Goal: Task Accomplishment & Management: Complete application form

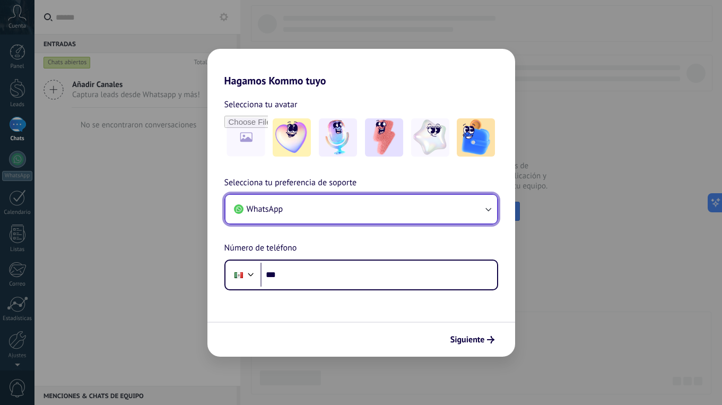
click at [317, 210] on button "WhatsApp" at bounding box center [362, 209] width 272 height 29
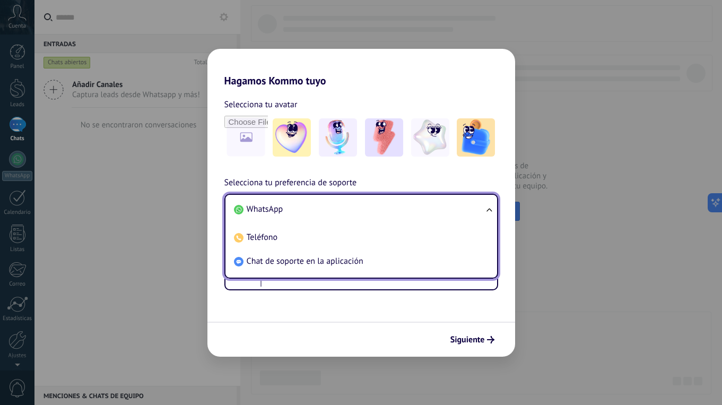
click at [317, 332] on div "Siguiente" at bounding box center [362, 339] width 308 height 35
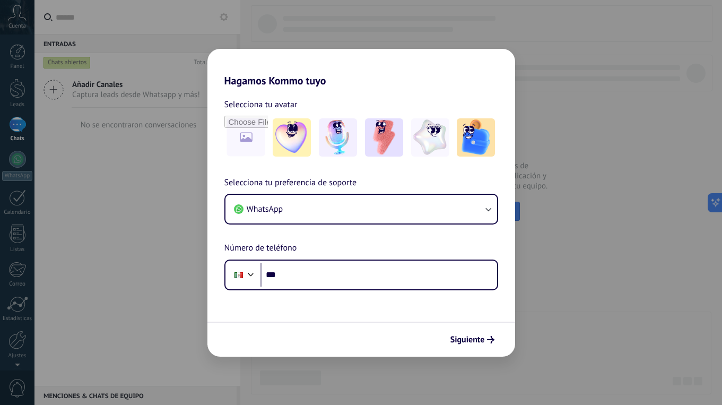
click at [297, 165] on div "Selecciona tu avatar Selecciona tu preferencia de soporte WhatsApp Número de te…" at bounding box center [362, 188] width 308 height 203
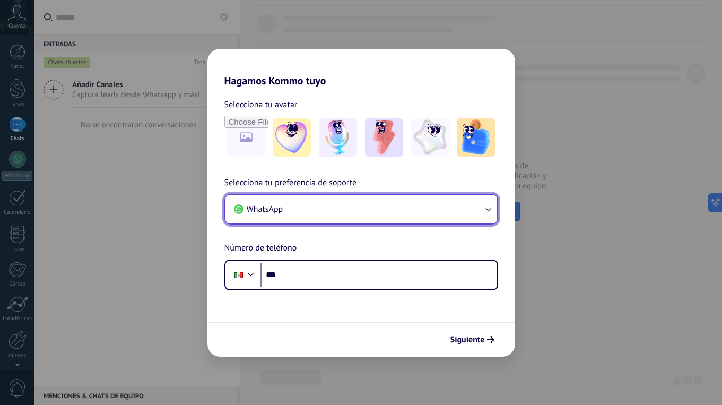
click at [314, 214] on button "WhatsApp" at bounding box center [362, 209] width 272 height 29
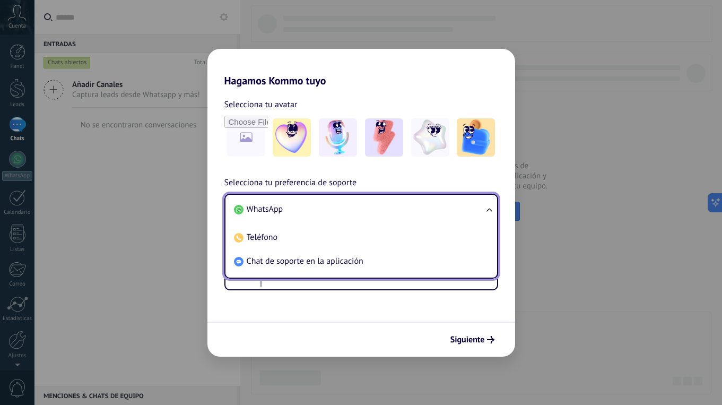
click at [246, 179] on span "Selecciona tu preferencia de soporte" at bounding box center [291, 183] width 133 height 14
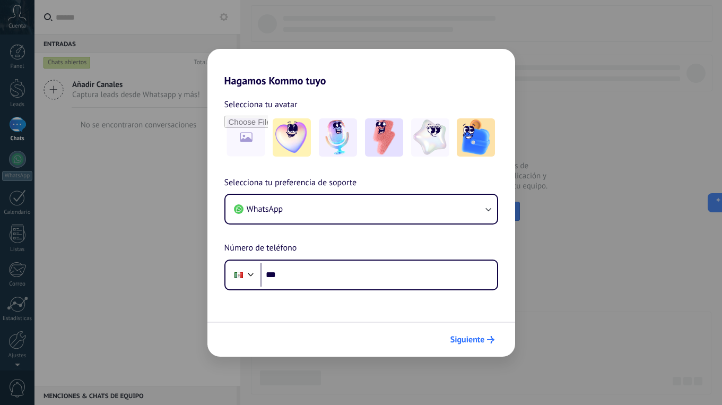
click at [480, 339] on span "Siguiente" at bounding box center [468, 339] width 35 height 7
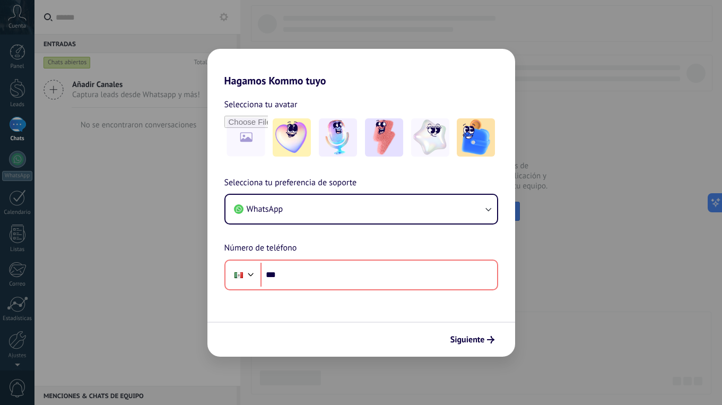
click at [547, 76] on div "Hagamos Kommo tuyo Selecciona tu avatar Selecciona tu preferencia de soporte Wh…" at bounding box center [361, 202] width 722 height 405
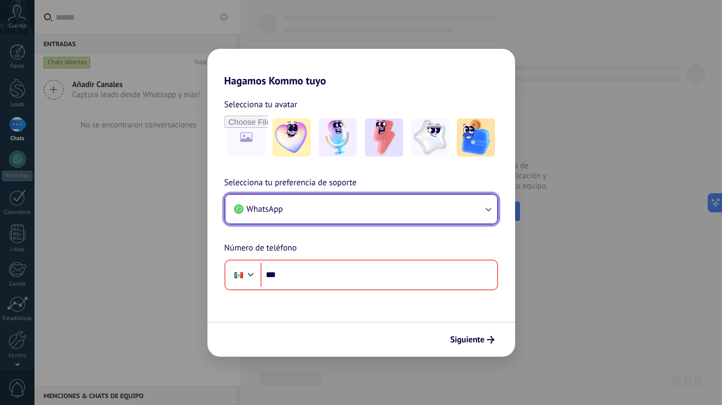
click at [354, 207] on button "WhatsApp" at bounding box center [362, 209] width 272 height 29
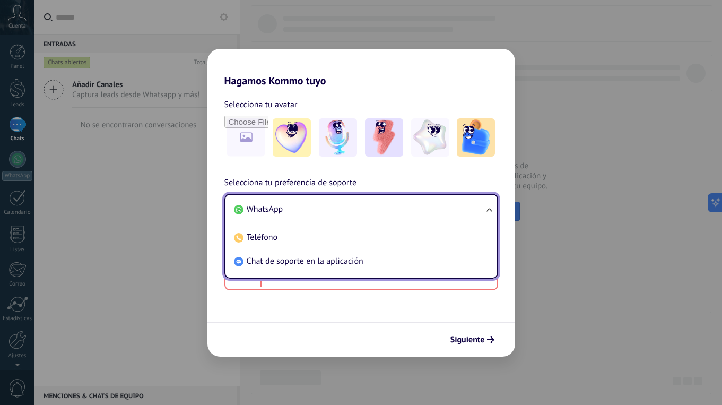
click at [356, 174] on div "Selecciona tu avatar Selecciona tu preferencia de soporte WhatsApp WhatsApp Tel…" at bounding box center [362, 188] width 308 height 203
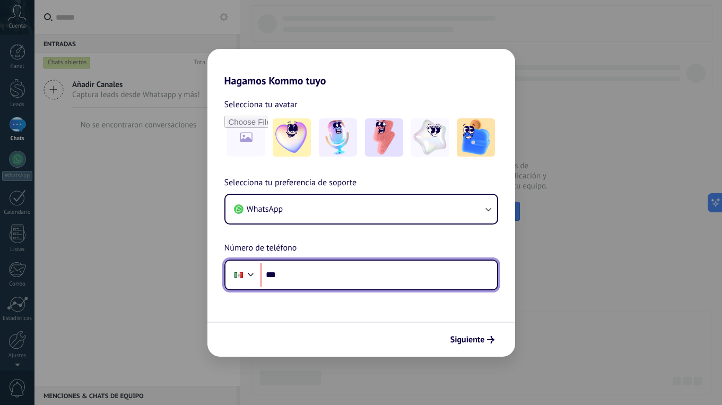
click at [356, 282] on input "***" at bounding box center [379, 275] width 237 height 24
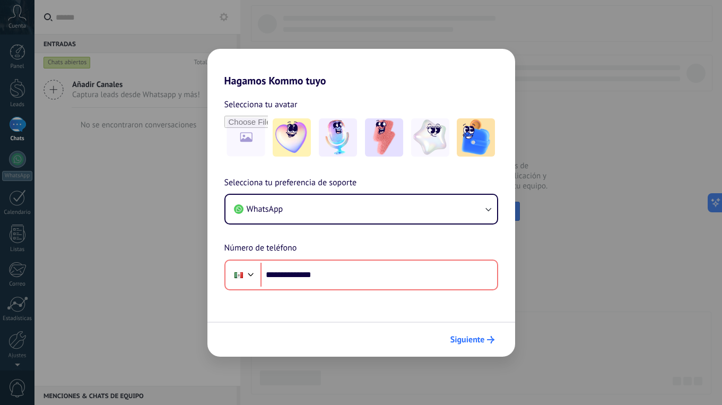
click at [473, 338] on span "Siguiente" at bounding box center [468, 339] width 35 height 7
drag, startPoint x: 423, startPoint y: 339, endPoint x: 396, endPoint y: 335, distance: 26.7
click at [423, 339] on div "Siguiente" at bounding box center [362, 339] width 308 height 35
click at [481, 337] on span "Siguiente" at bounding box center [468, 339] width 35 height 7
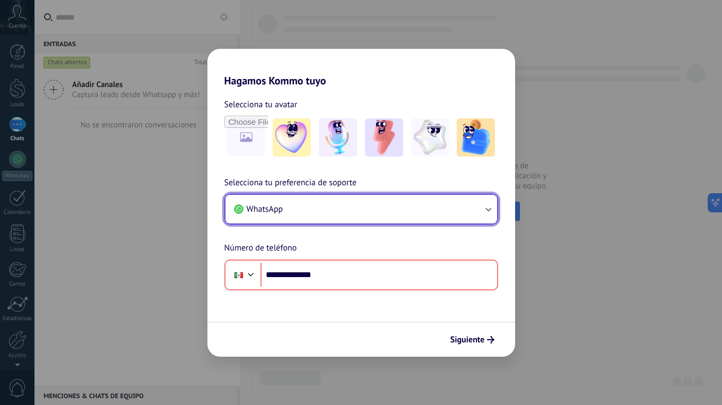
click at [292, 207] on button "WhatsApp" at bounding box center [362, 209] width 272 height 29
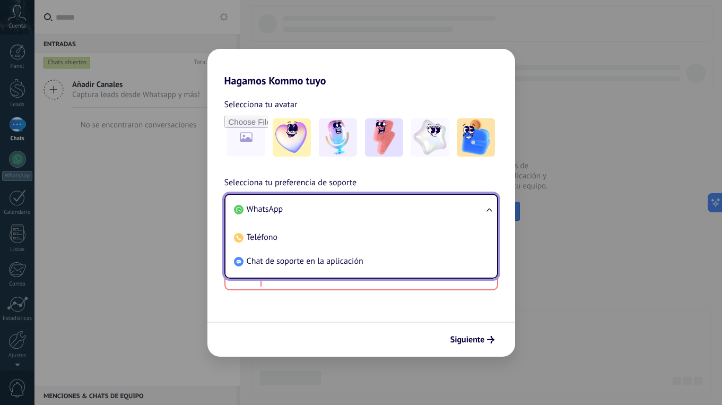
click at [378, 322] on div "Siguiente" at bounding box center [362, 339] width 308 height 35
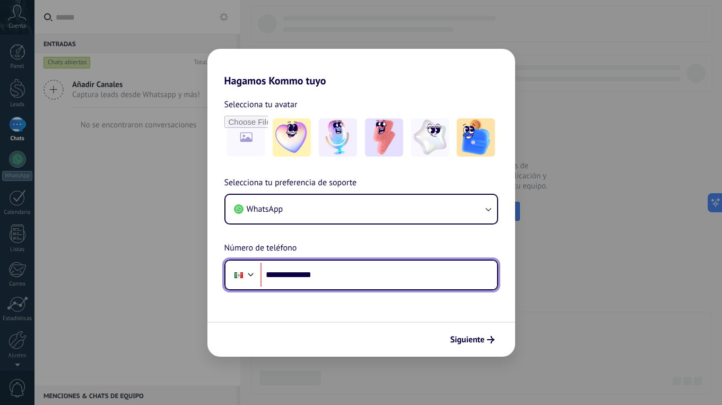
click at [272, 274] on input "**********" at bounding box center [379, 275] width 237 height 24
click at [282, 274] on input "**********" at bounding box center [379, 275] width 237 height 24
type input "**********"
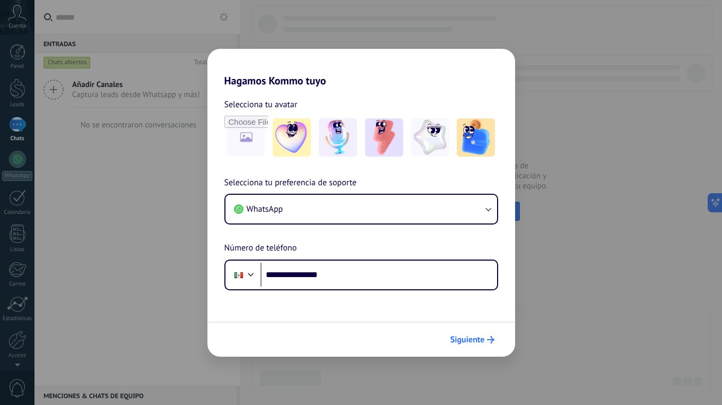
click at [469, 343] on span "Siguiente" at bounding box center [468, 339] width 35 height 7
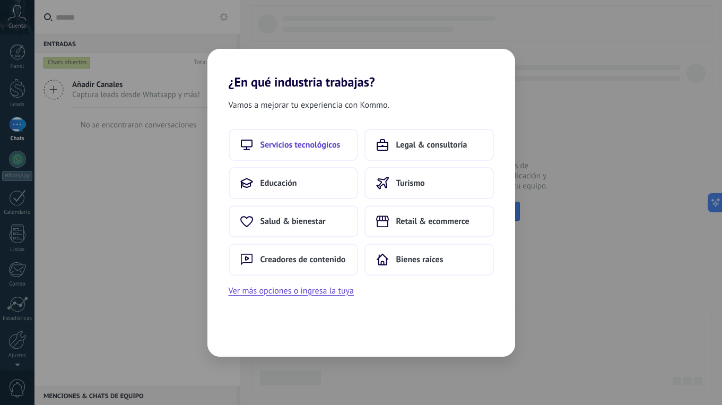
click at [339, 156] on button "Servicios tecnológicos" at bounding box center [294, 145] width 130 height 32
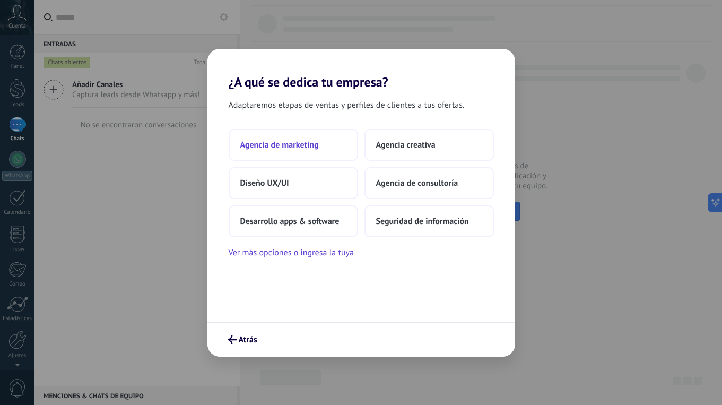
click at [264, 136] on button "Agencia de marketing" at bounding box center [294, 145] width 130 height 32
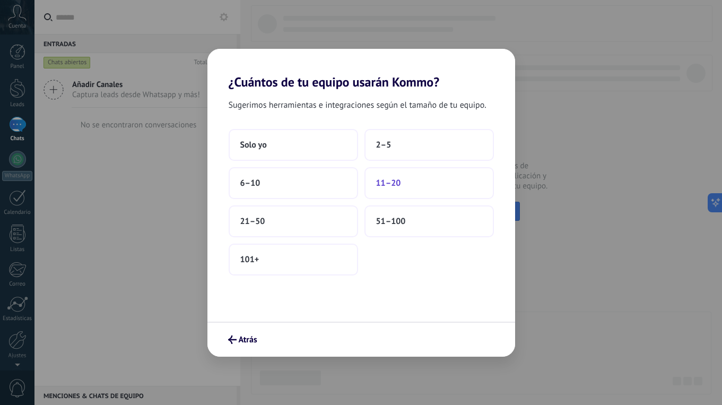
click at [412, 176] on button "11–20" at bounding box center [430, 183] width 130 height 32
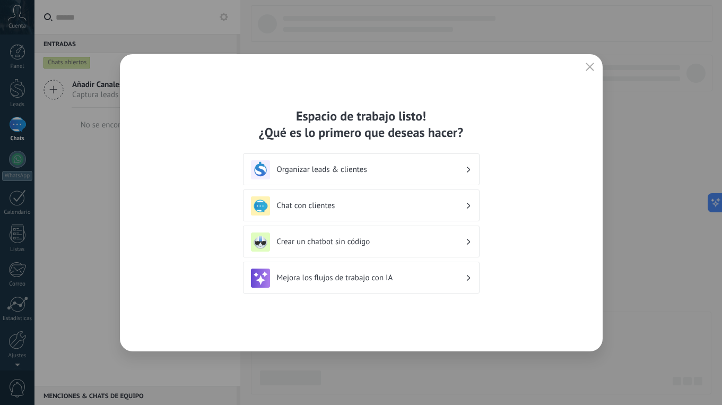
click at [450, 160] on div "Organizar leads & clientes" at bounding box center [361, 169] width 221 height 19
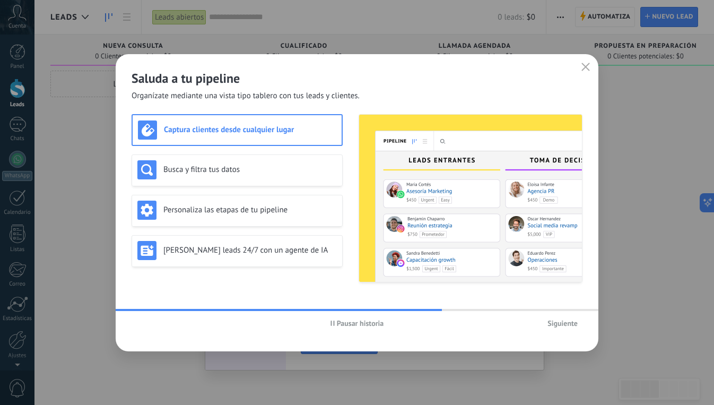
click at [569, 325] on span "Siguiente" at bounding box center [563, 323] width 30 height 7
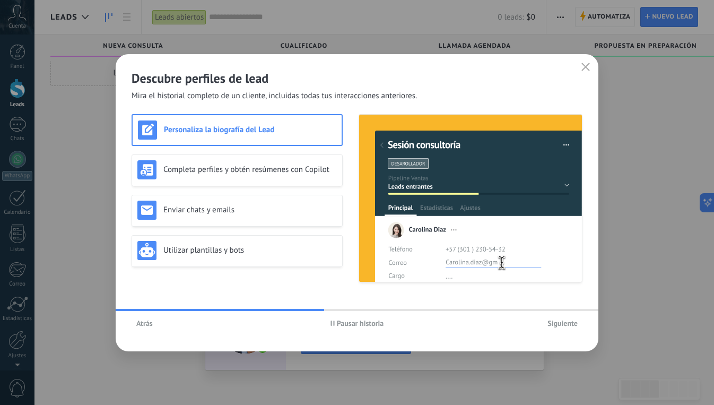
scroll to position [18, 0]
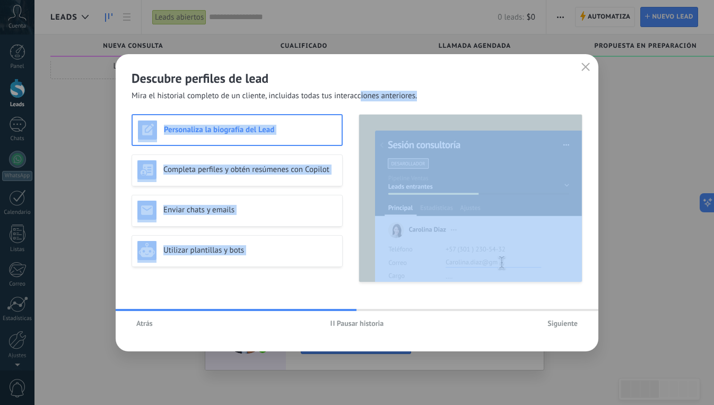
drag, startPoint x: 436, startPoint y: 163, endPoint x: 579, endPoint y: 282, distance: 185.9
click at [579, 282] on div "Descubre perfiles de lead Mira el historial completo de un cliente, incluidas t…" at bounding box center [357, 202] width 483 height 297
click at [235, 283] on div "Personaliza la biografía del Lead Completa perfiles y obtén resúmenes con Copil…" at bounding box center [357, 204] width 451 height 180
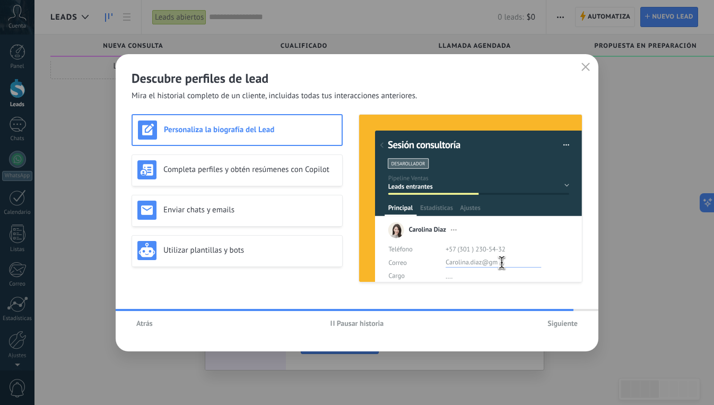
click at [584, 329] on div "Atrás Pausar historia Siguiente" at bounding box center [357, 323] width 483 height 24
click at [568, 324] on span "Siguiente" at bounding box center [563, 323] width 30 height 7
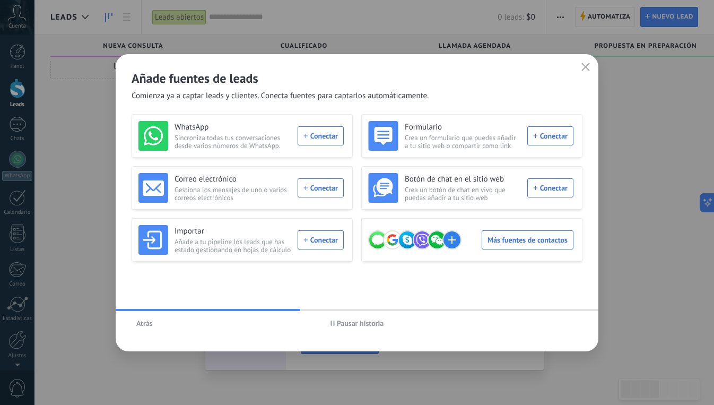
click at [191, 73] on h2 "Añade fuentes de leads" at bounding box center [357, 78] width 451 height 16
click at [198, 91] on span "Comienza ya a captar leads y clientes. Conecta fuentes para captarlos automátic…" at bounding box center [280, 96] width 297 height 11
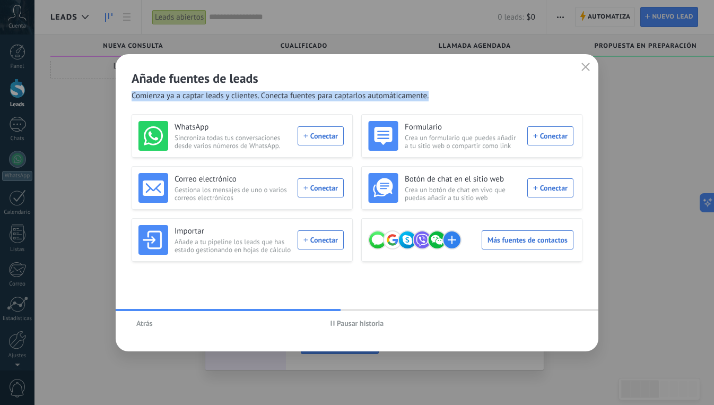
click at [198, 91] on span "Comienza ya a captar leads y clientes. Conecta fuentes para captarlos automátic…" at bounding box center [280, 96] width 297 height 11
click at [588, 68] on icon "button" at bounding box center [586, 67] width 8 height 8
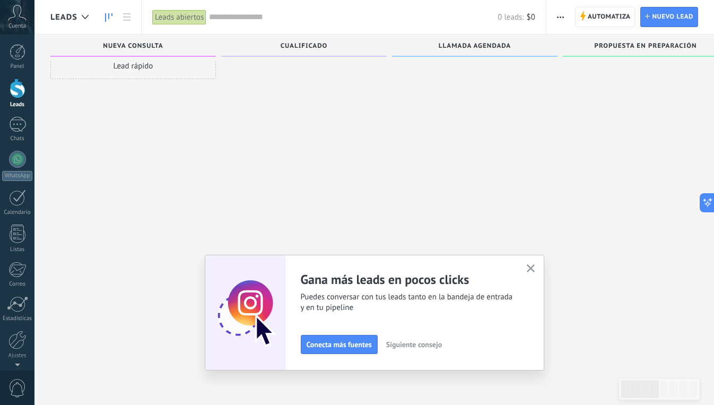
scroll to position [37, 0]
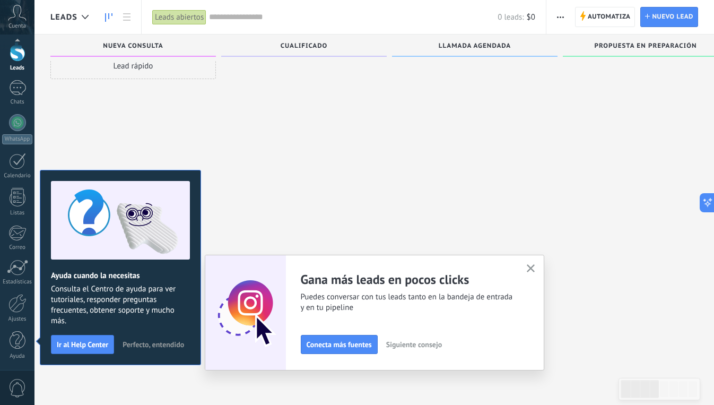
click at [90, 304] on span "Consulta el Centro de ayuda para ver tutoriales, responder preguntas frecuentes…" at bounding box center [120, 305] width 139 height 42
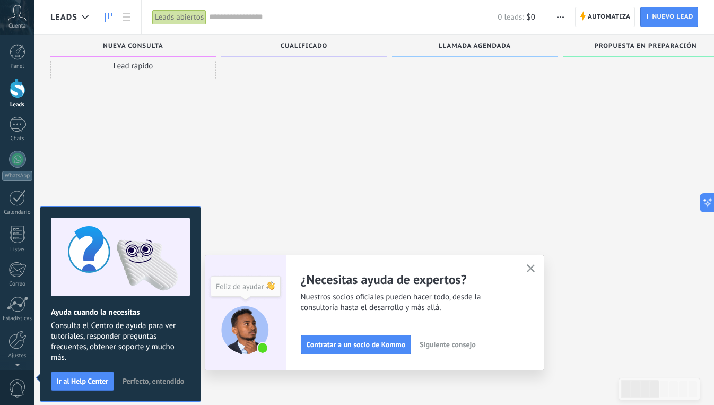
click at [532, 268] on icon "button" at bounding box center [531, 268] width 8 height 8
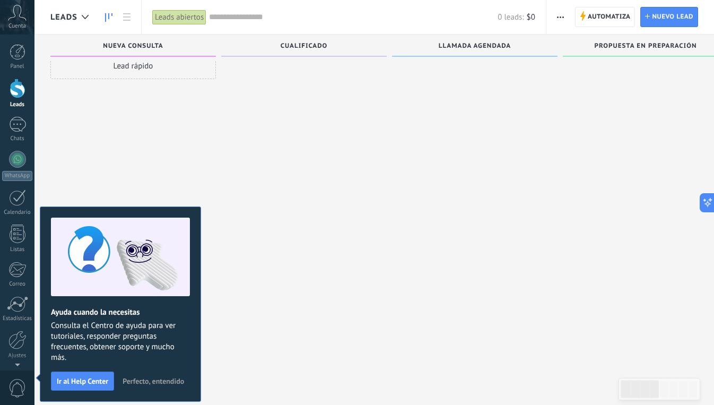
click at [130, 149] on div "Lead rápido" at bounding box center [133, 186] width 166 height 266
click at [19, 42] on div "Panel Leads Chats WhatsApp Clientes" at bounding box center [34, 203] width 69 height 336
click at [17, 52] on div at bounding box center [18, 52] width 16 height 16
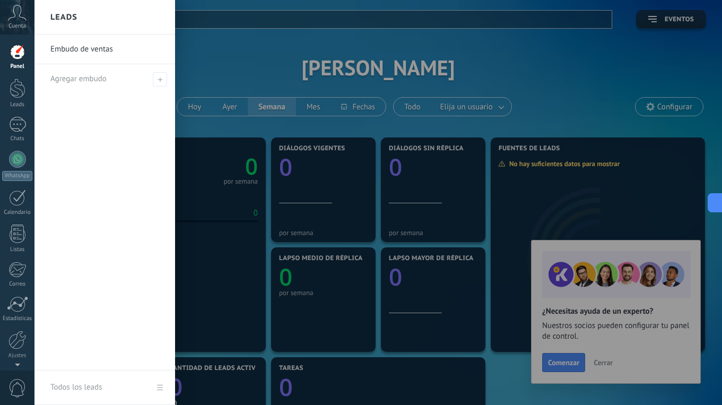
click at [375, 96] on div at bounding box center [396, 202] width 722 height 405
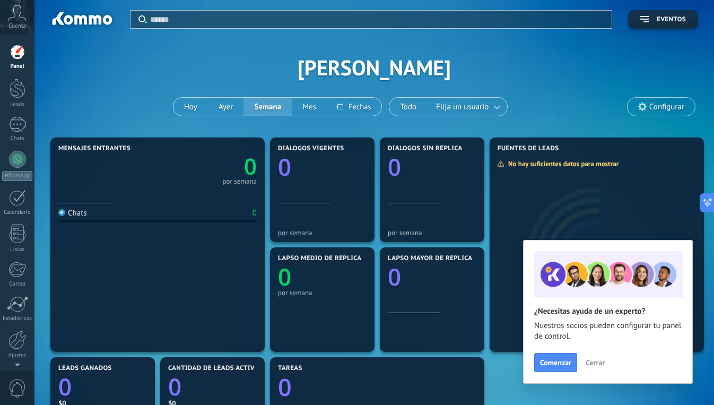
click at [598, 363] on span "Cerrar" at bounding box center [595, 362] width 19 height 7
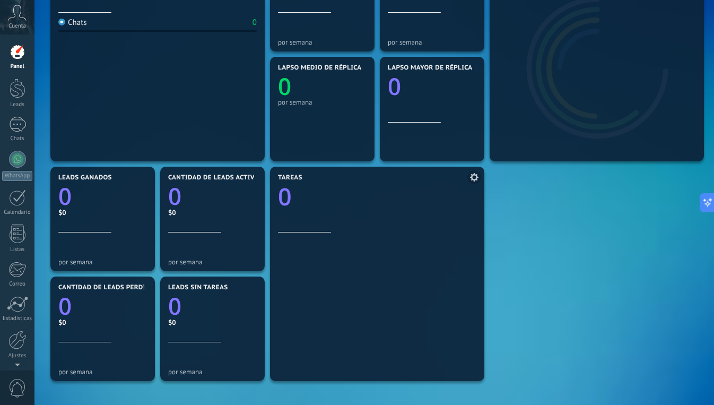
scroll to position [185, 0]
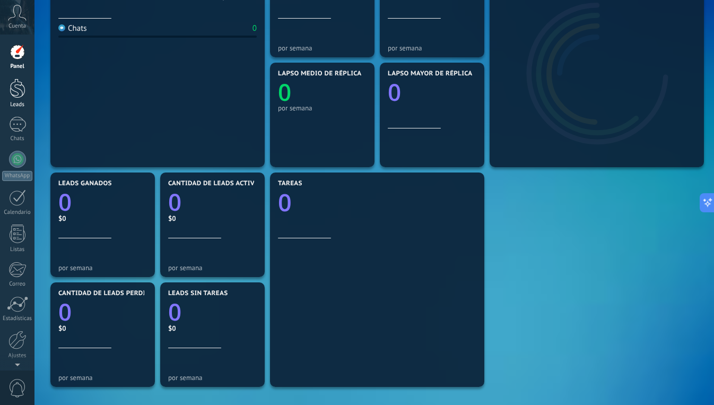
click at [27, 85] on link "Leads" at bounding box center [17, 94] width 35 height 30
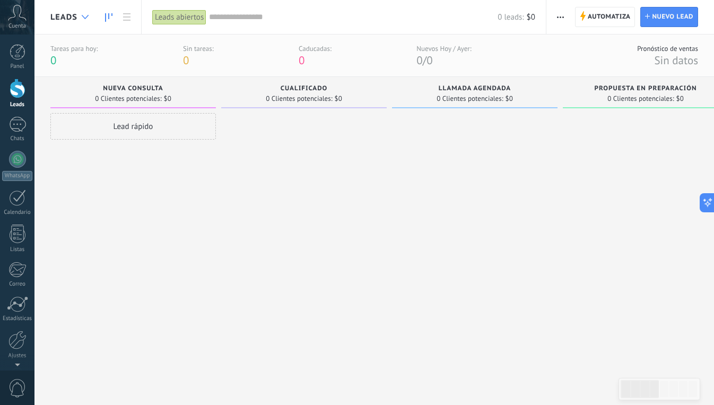
click at [79, 14] on div at bounding box center [85, 17] width 18 height 21
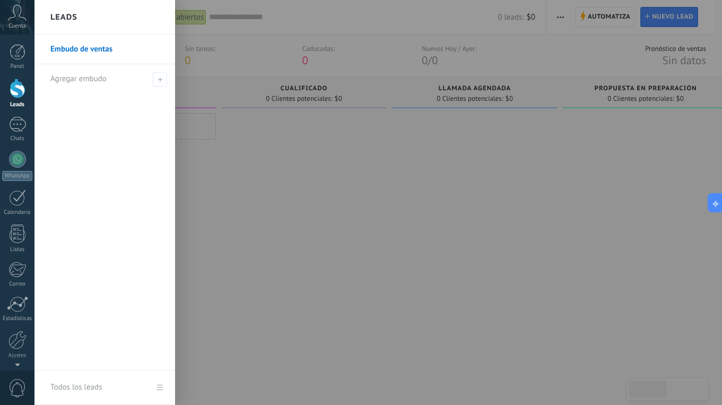
click at [356, 263] on div at bounding box center [396, 202] width 722 height 405
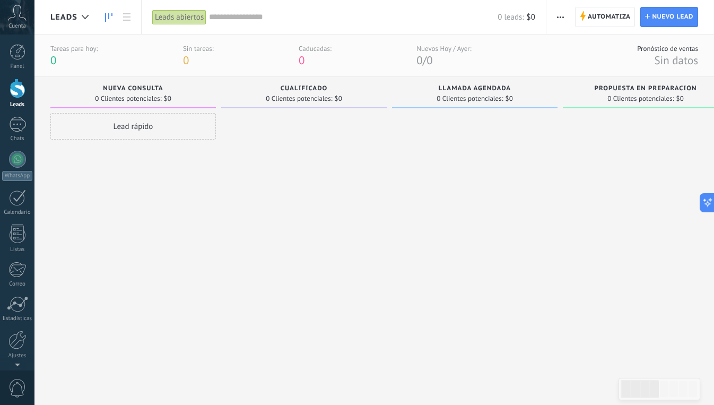
click at [94, 92] on div "Nueva consulta" at bounding box center [133, 89] width 155 height 9
click at [203, 261] on div "Lead rápido" at bounding box center [133, 246] width 166 height 266
click at [670, 14] on span "Nuevo lead" at bounding box center [672, 16] width 41 height 19
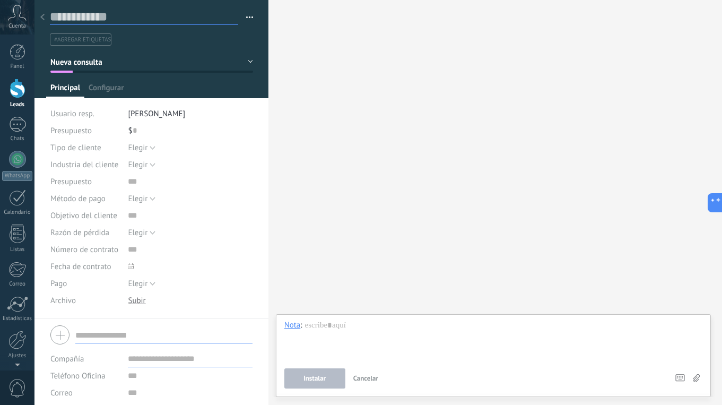
click at [77, 13] on input "text" at bounding box center [144, 17] width 188 height 16
click at [120, 64] on button "Nueva consulta" at bounding box center [151, 62] width 203 height 19
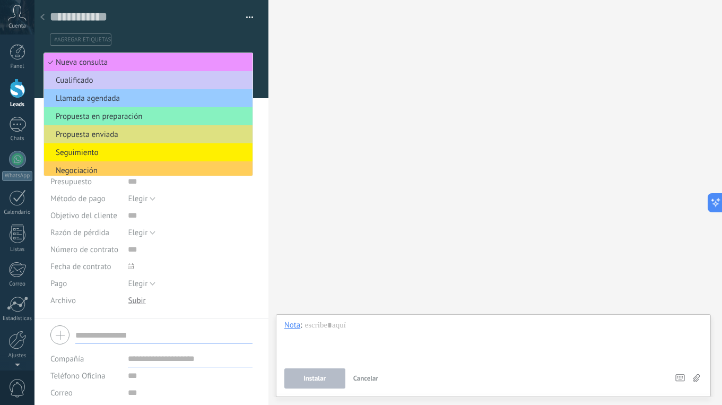
click at [123, 26] on div "Guardar y crear Administrar etiquetas #agregar etiquetas" at bounding box center [152, 27] width 204 height 37
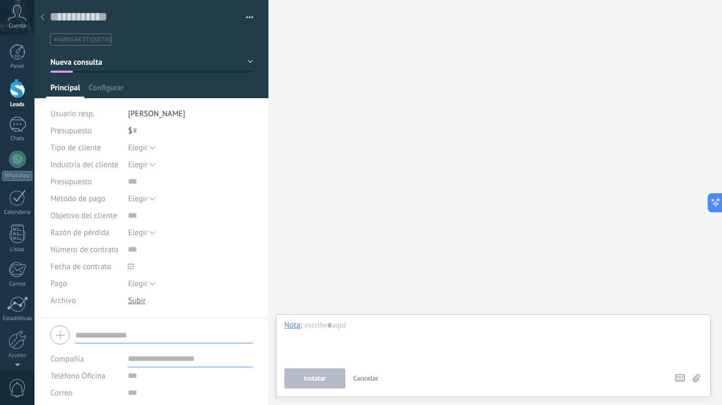
click at [162, 132] on div "$ 0" at bounding box center [190, 130] width 125 height 17
click at [176, 149] on div "Elegir Individual Entidad legal [GEOGRAPHIC_DATA]" at bounding box center [190, 147] width 125 height 17
click at [148, 146] on button "Elegir" at bounding box center [142, 147] width 28 height 17
click at [83, 158] on div "Industria del cliente" at bounding box center [85, 164] width 70 height 17
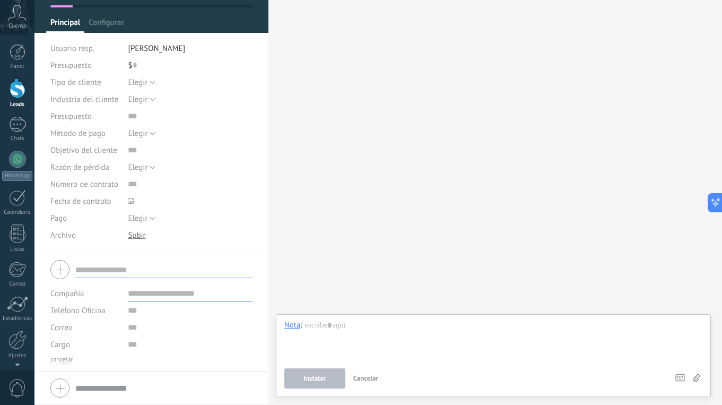
click at [172, 297] on input "text" at bounding box center [190, 293] width 125 height 17
click at [123, 312] on div "Teléfono Oficina Ofic. directo Celular Fax Casa Otro Teléfono Oficina Llamar Co…" at bounding box center [151, 310] width 202 height 17
click at [153, 289] on input "text" at bounding box center [190, 293] width 125 height 17
click at [116, 268] on input "text" at bounding box center [163, 269] width 177 height 17
click at [152, 276] on input "****" at bounding box center [163, 269] width 177 height 17
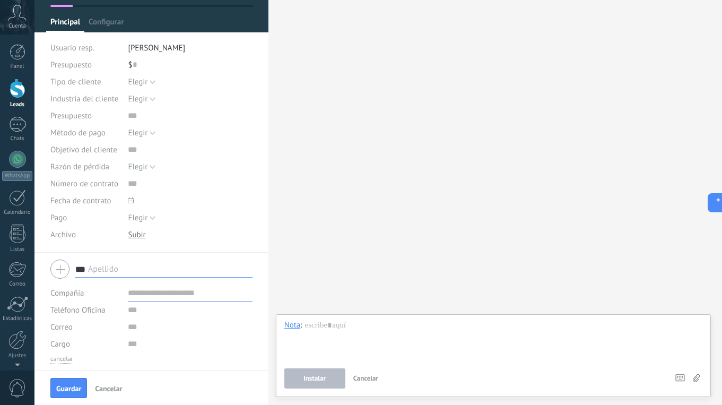
type input "***"
click at [502, 211] on div "Buscar Carga más Participantes: 0 Agregar usuario Bots: 0" at bounding box center [496, 202] width 454 height 405
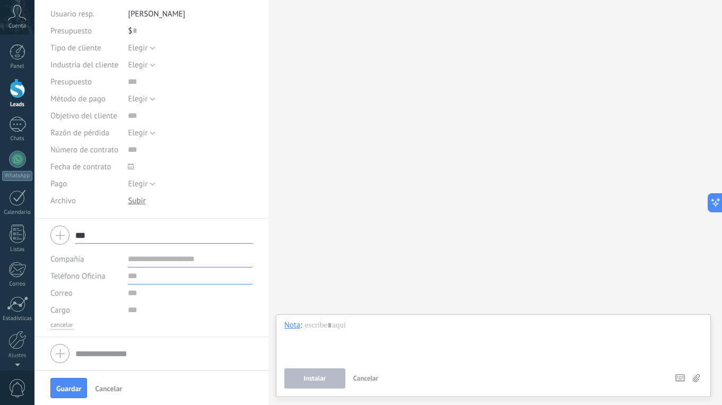
click at [142, 274] on input "text" at bounding box center [190, 276] width 125 height 17
click at [144, 256] on input "text" at bounding box center [190, 259] width 125 height 17
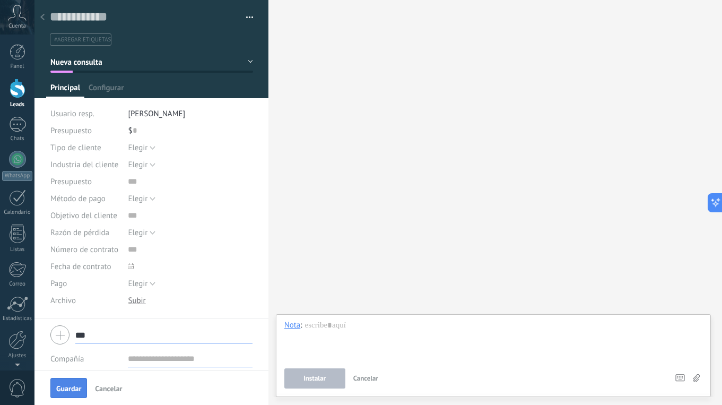
click at [66, 389] on span "Guardar" at bounding box center [68, 388] width 25 height 7
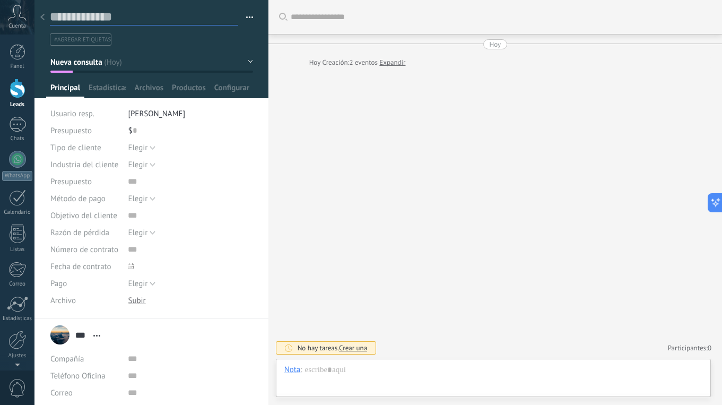
click at [96, 21] on textarea at bounding box center [144, 17] width 188 height 16
type textarea "*"
type textarea "**"
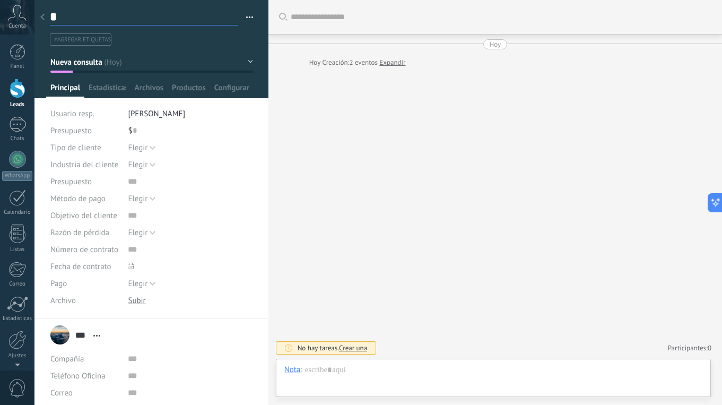
type textarea "**"
type textarea "***"
drag, startPoint x: 369, startPoint y: 222, endPoint x: 208, endPoint y: 126, distance: 187.5
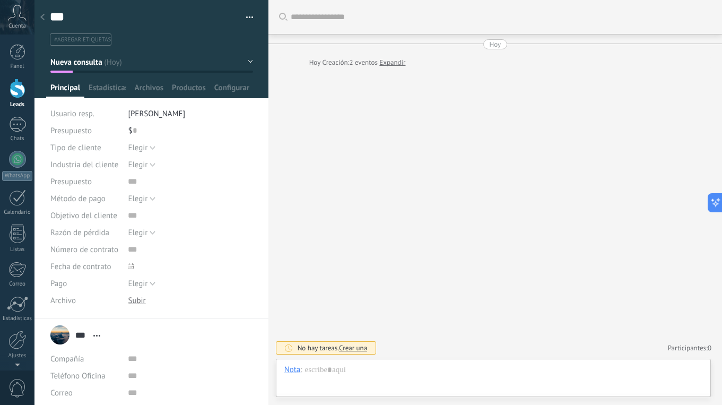
click at [363, 217] on div "Buscar Carga más [DATE] [DATE] Creación: 2 eventos Expandir No hay tareas. Crea…" at bounding box center [496, 202] width 454 height 405
type textarea "***"
click at [16, 343] on div at bounding box center [17, 340] width 18 height 19
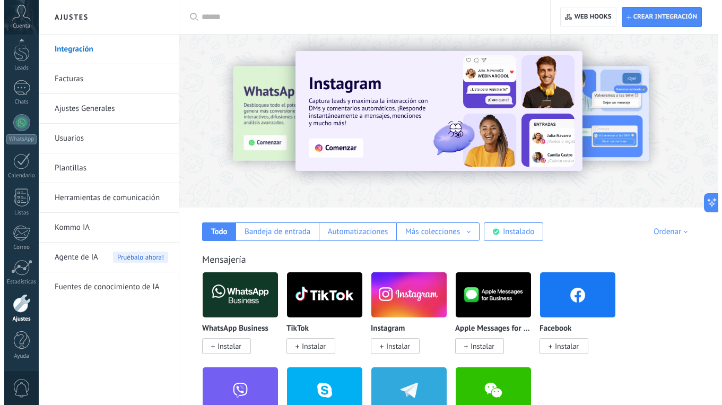
scroll to position [123, 0]
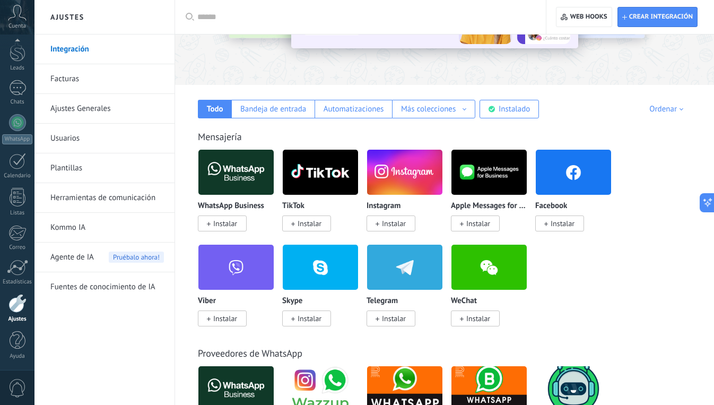
click at [230, 228] on span "Instalar" at bounding box center [225, 224] width 24 height 10
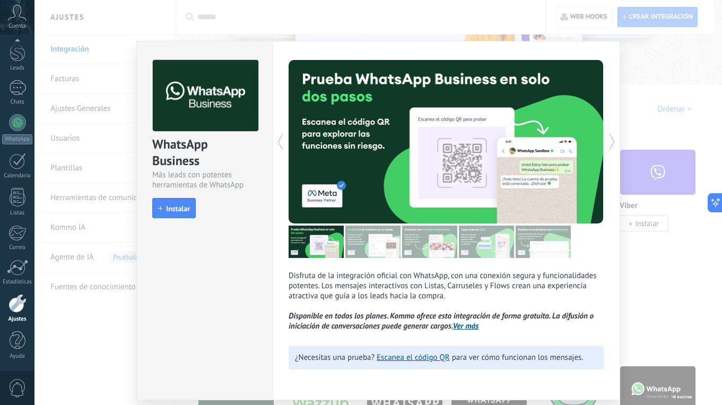
click at [331, 276] on p "Disfruta de la integración oficial con WhatsApp, con una conexión segura y func…" at bounding box center [446, 301] width 315 height 61
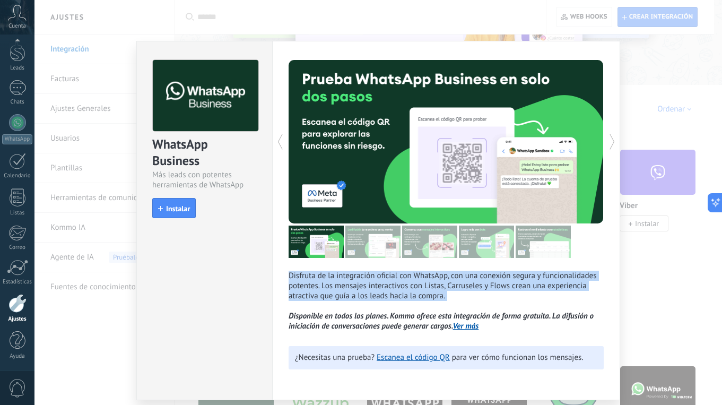
click at [331, 276] on p "Disfruta de la integración oficial con WhatsApp, con una conexión segura y func…" at bounding box center [446, 301] width 315 height 61
click at [530, 294] on p "Disfruta de la integración oficial con WhatsApp, con una conexión segura y func…" at bounding box center [446, 301] width 315 height 61
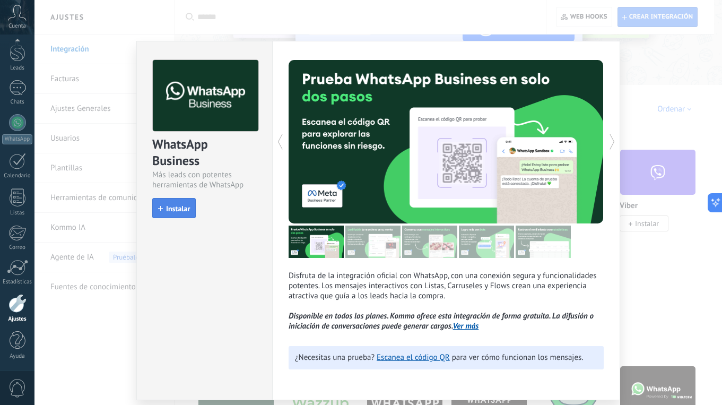
click at [170, 209] on span "Instalar" at bounding box center [178, 208] width 24 height 7
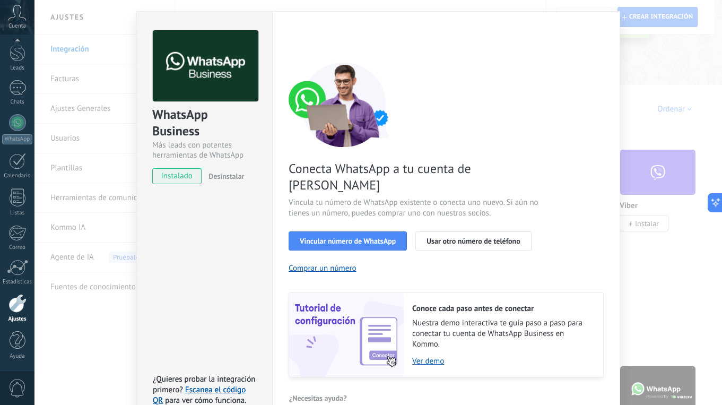
scroll to position [37, 0]
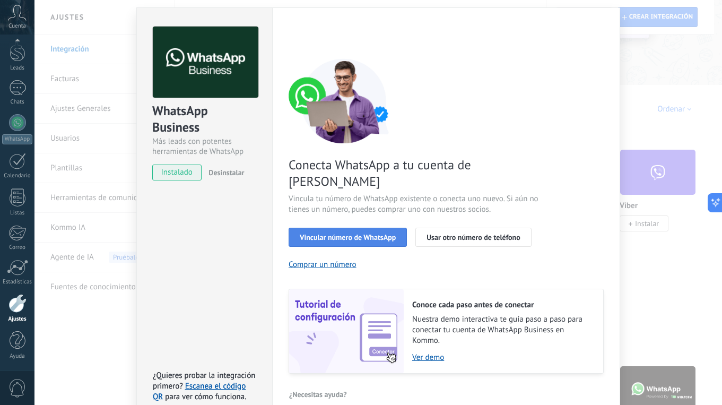
click at [380, 234] on span "Vincular número de WhatsApp" at bounding box center [348, 237] width 96 height 7
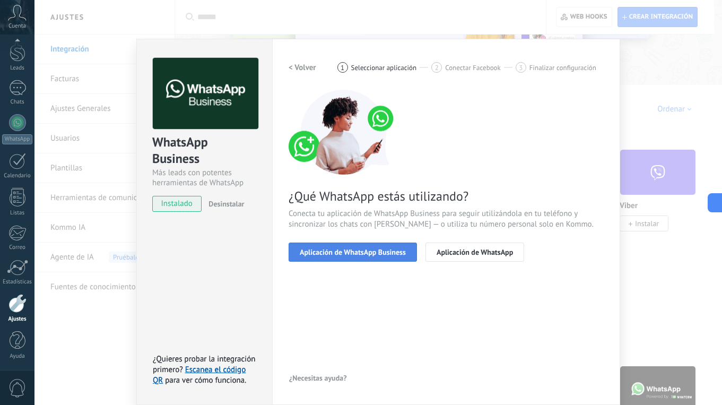
click at [365, 250] on span "Aplicación de WhatsApp Business" at bounding box center [353, 251] width 106 height 7
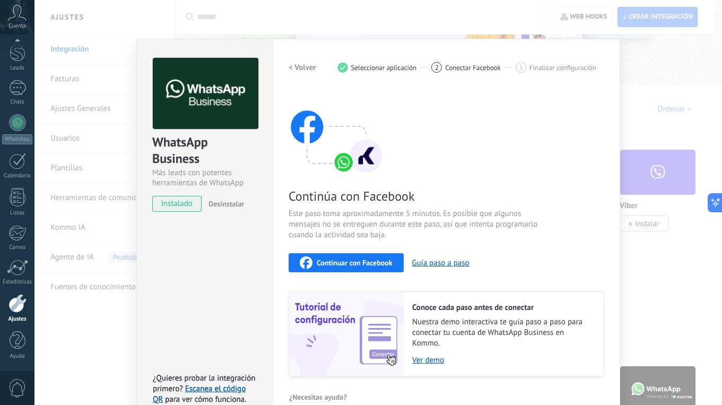
scroll to position [24, 0]
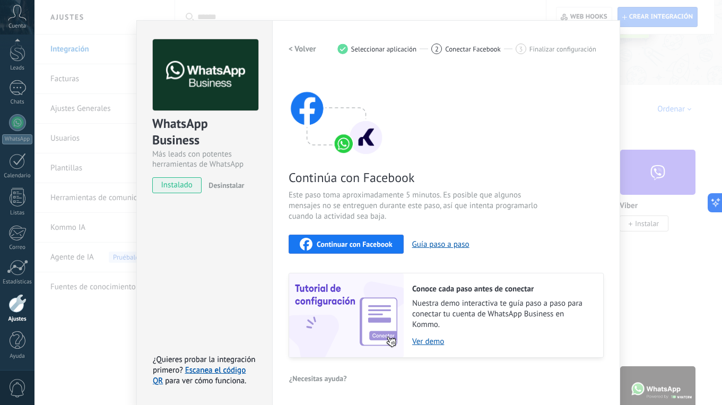
click at [339, 236] on button "Continuar con Facebook" at bounding box center [346, 244] width 115 height 19
